Goal: Find specific page/section

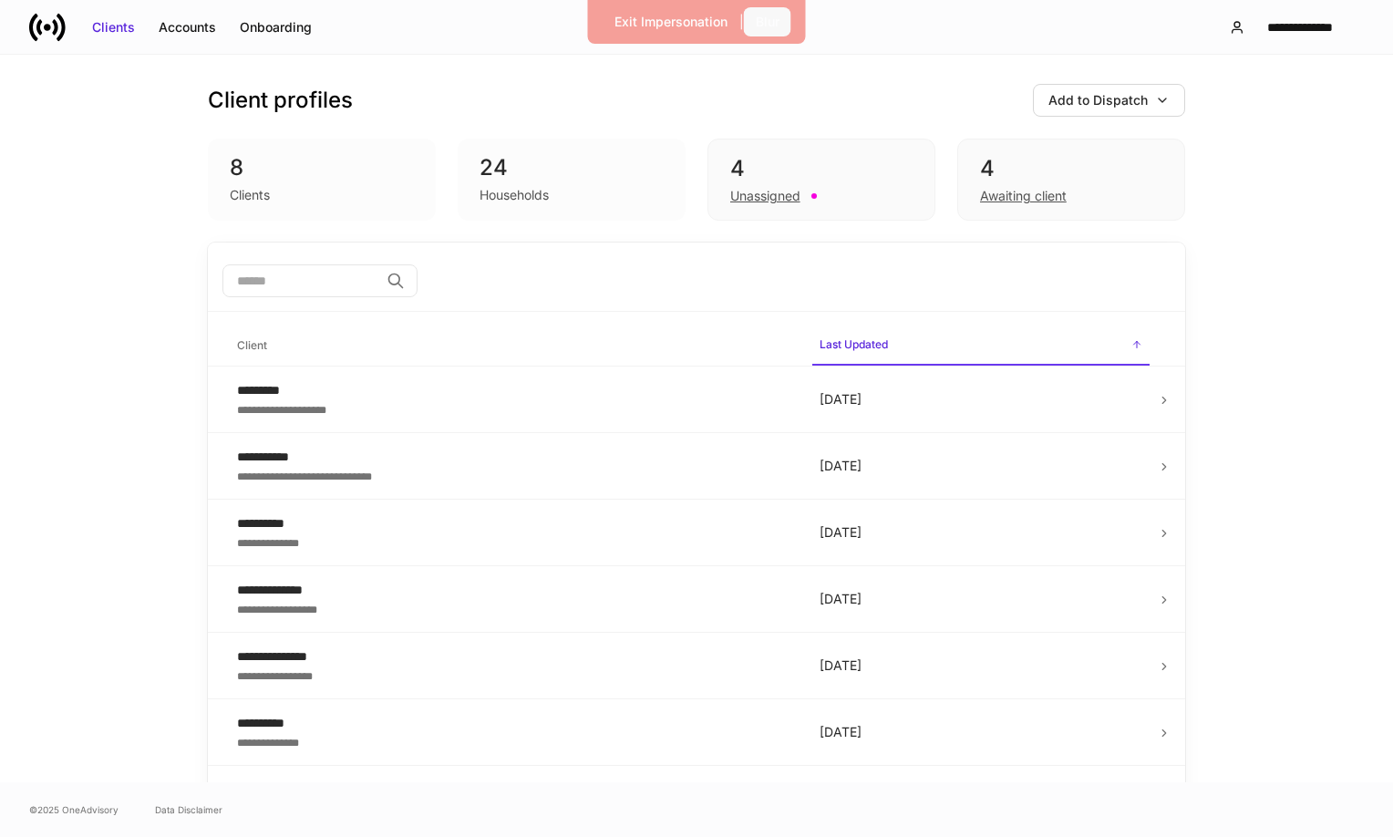
click at [763, 23] on div "Blur" at bounding box center [768, 22] width 24 height 18
click at [680, 22] on div "Exit Impersonation" at bounding box center [640, 22] width 113 height 18
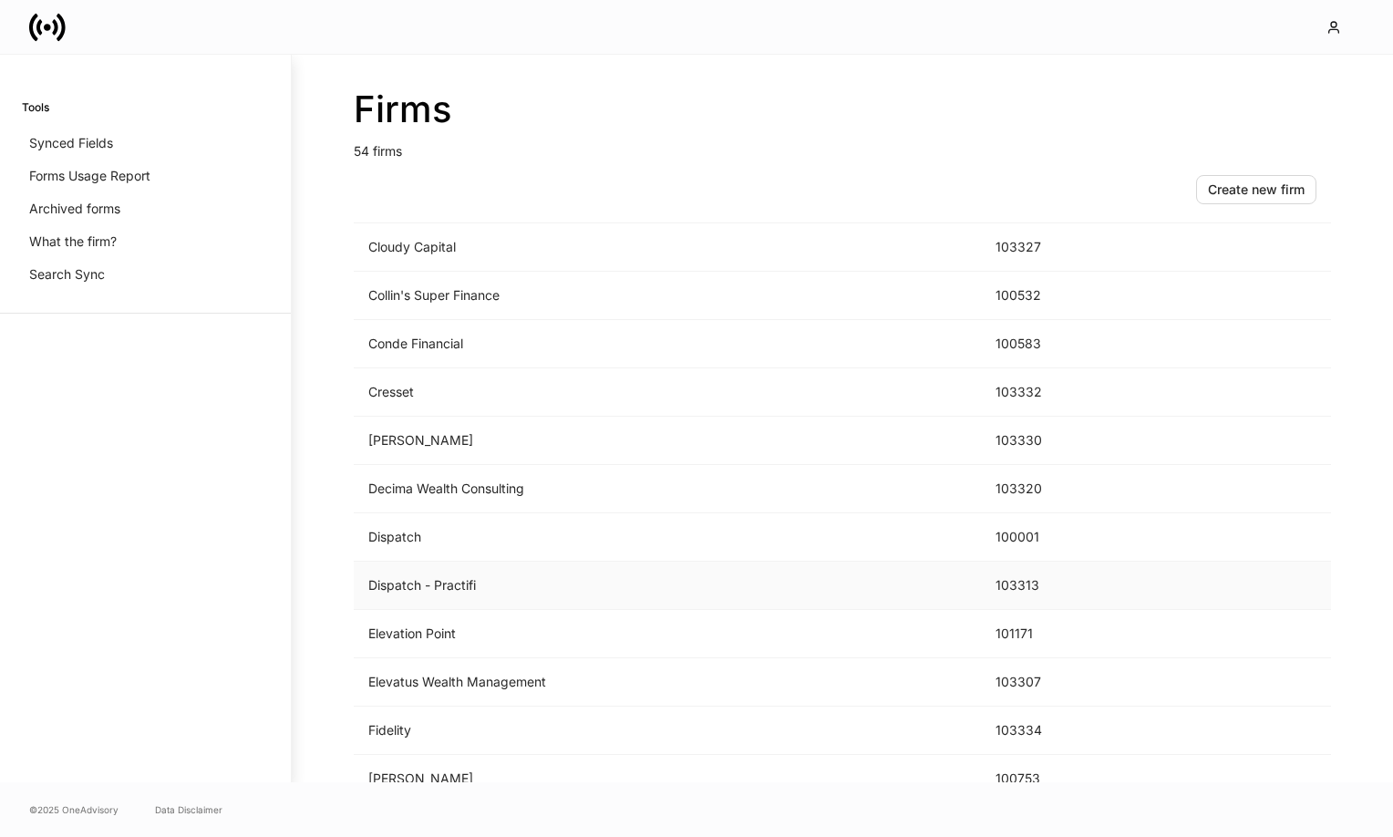
scroll to position [828, 0]
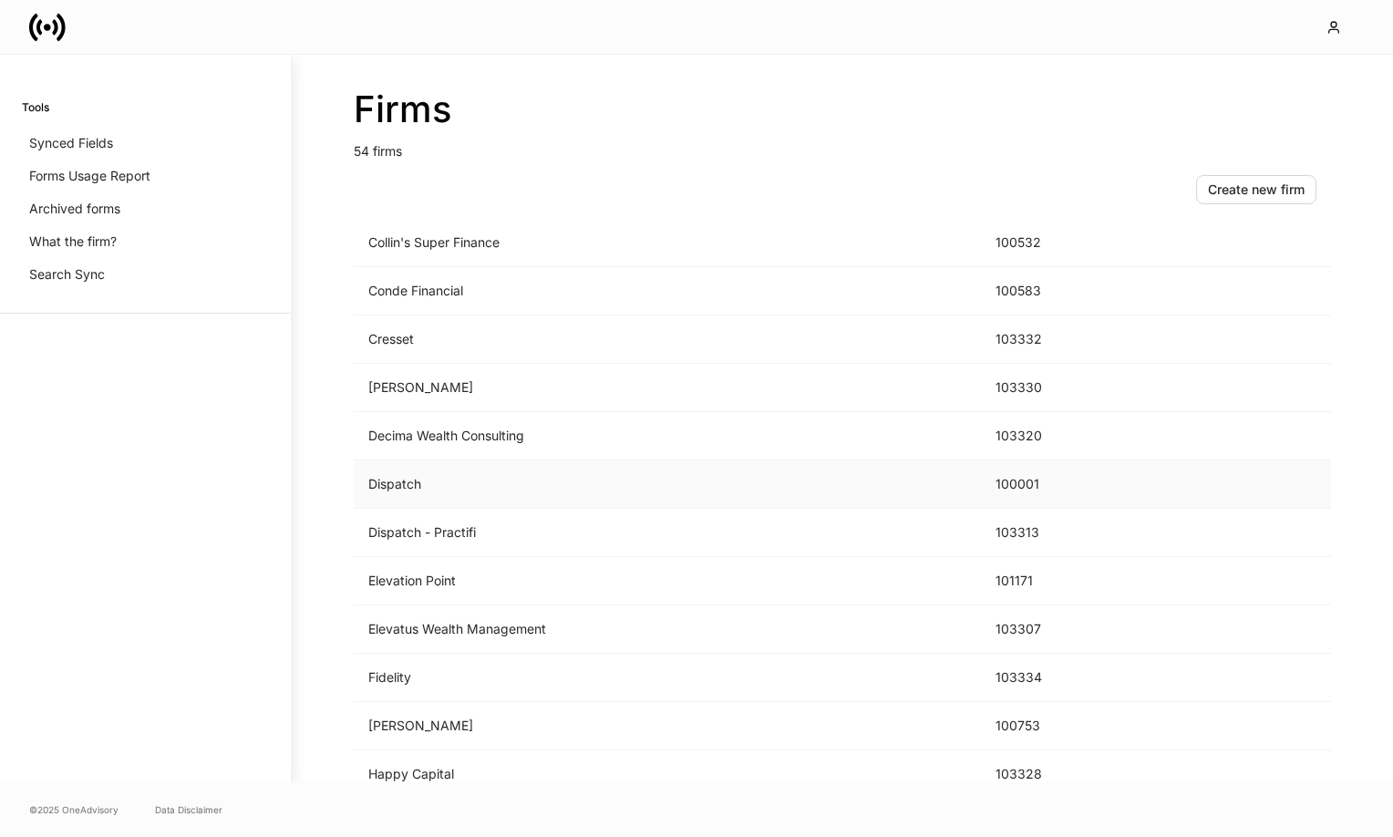
click at [416, 485] on td "Dispatch" at bounding box center [667, 484] width 627 height 48
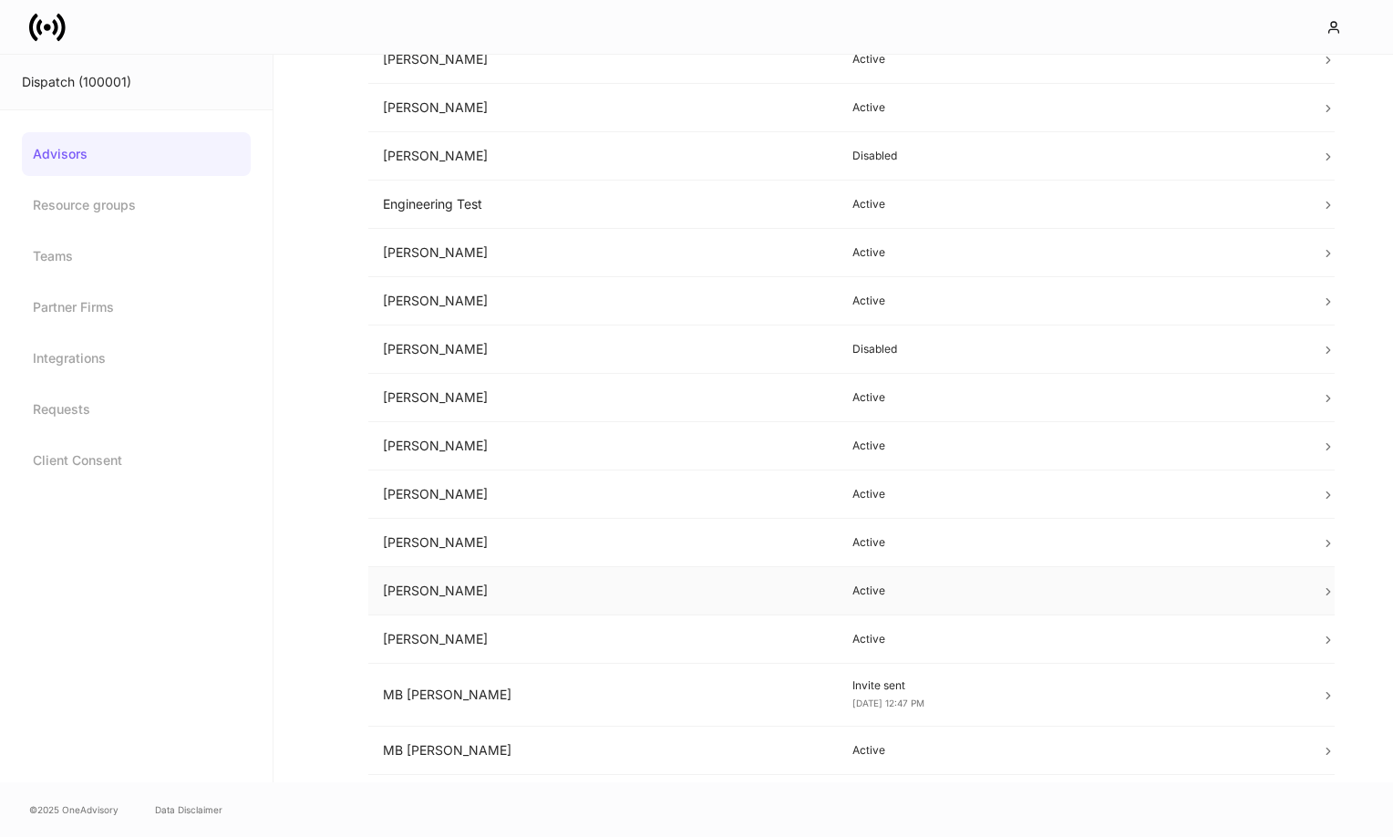
scroll to position [368, 0]
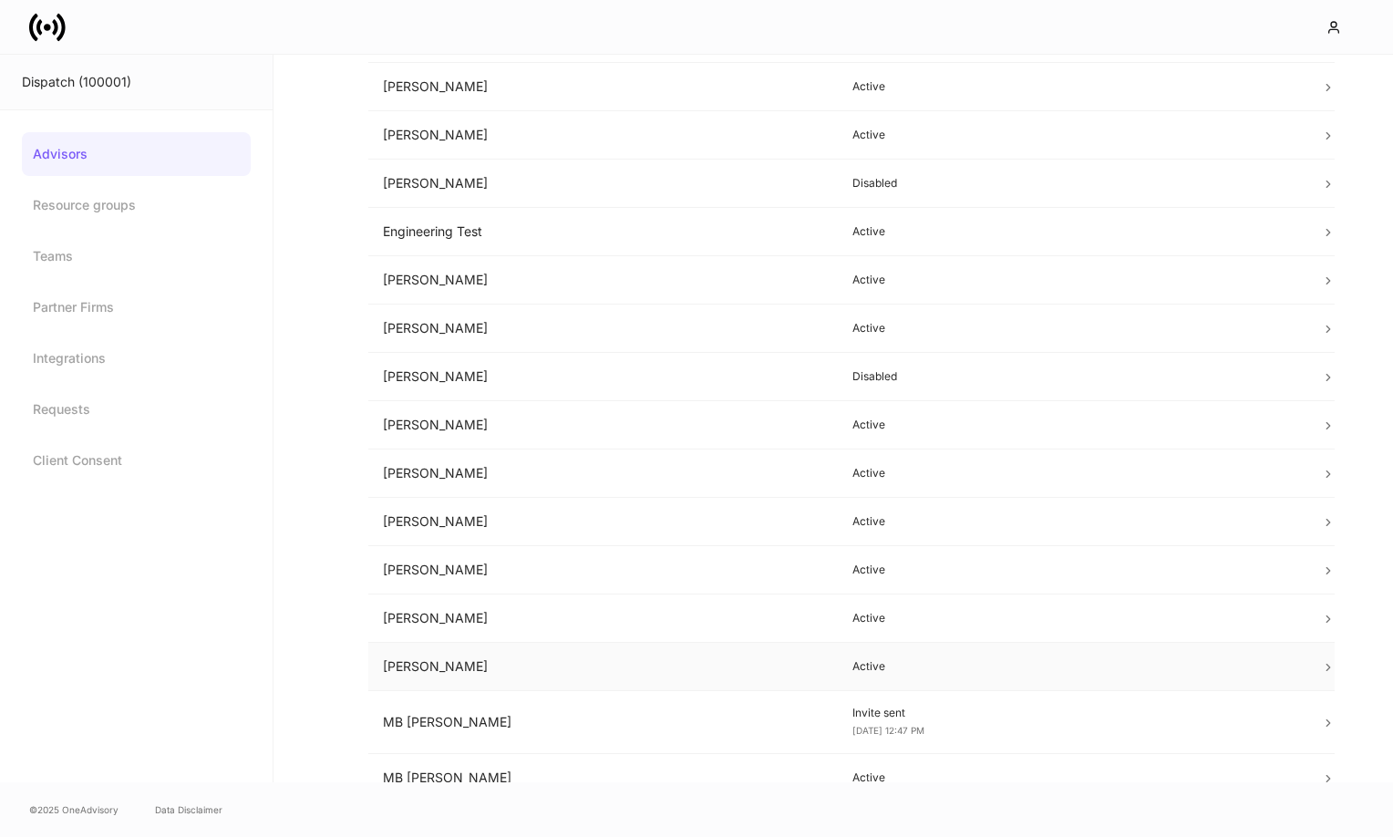
click at [522, 662] on td "[PERSON_NAME]" at bounding box center [603, 667] width 470 height 48
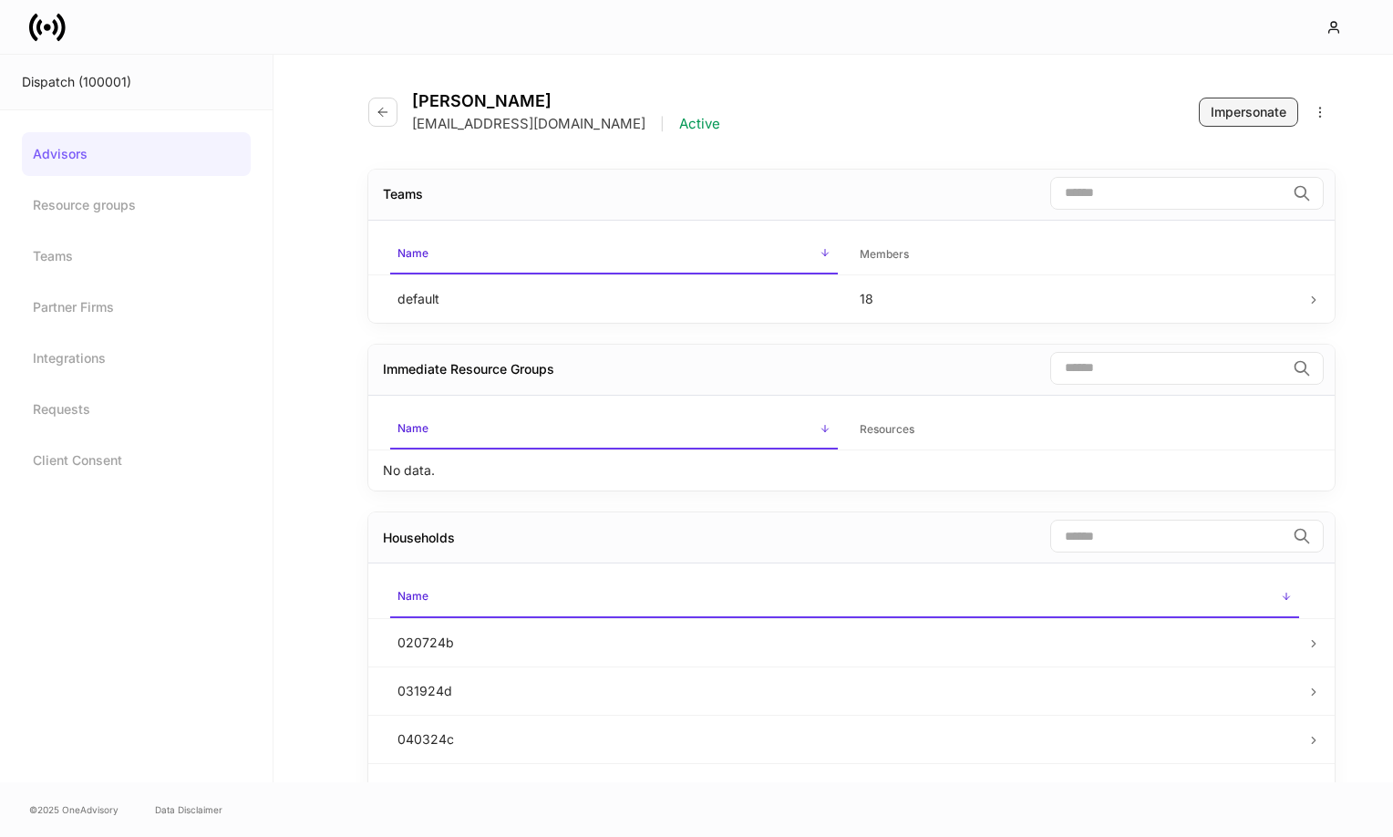
click at [1255, 112] on div "Impersonate" at bounding box center [1249, 112] width 76 height 18
